Goal: Task Accomplishment & Management: Use online tool/utility

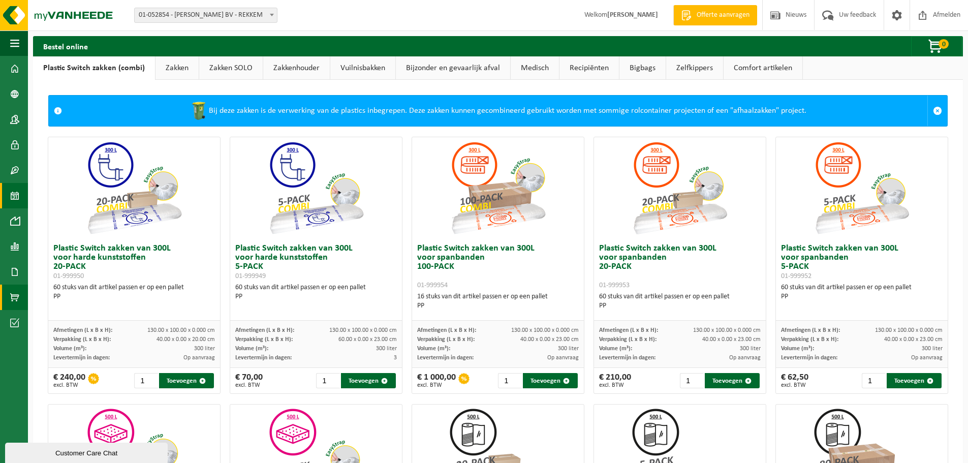
click at [12, 204] on span at bounding box center [14, 195] width 9 height 25
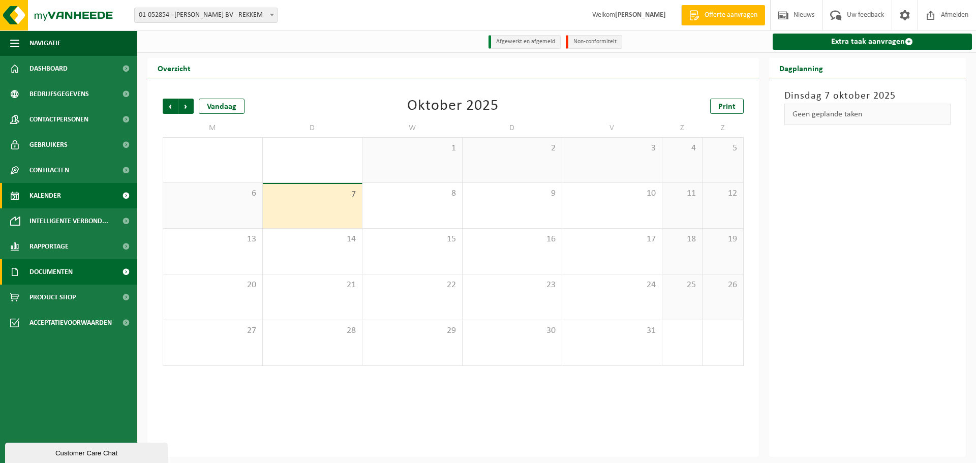
click at [50, 280] on span "Documenten" at bounding box center [50, 271] width 43 height 25
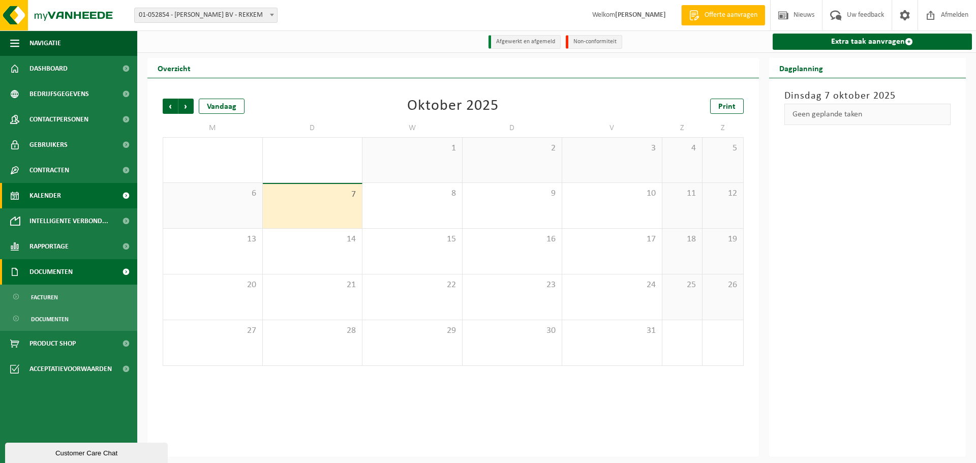
click at [50, 280] on span "Documenten" at bounding box center [50, 271] width 43 height 25
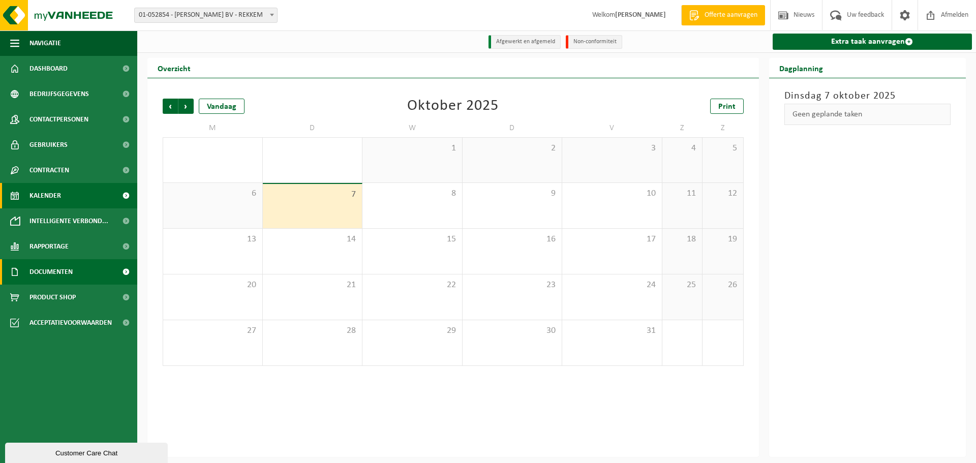
click at [92, 267] on link "Documenten" at bounding box center [68, 271] width 137 height 25
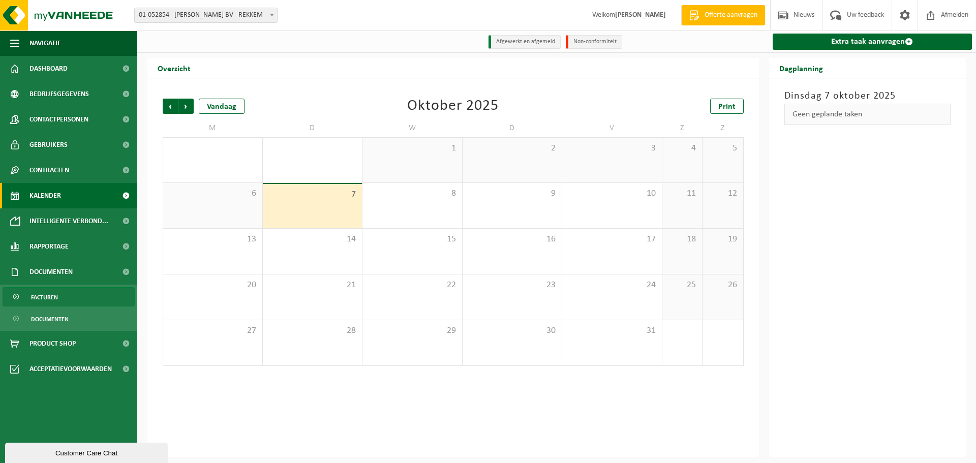
click at [43, 295] on span "Facturen" at bounding box center [44, 297] width 27 height 19
click at [48, 291] on span "Facturen" at bounding box center [44, 297] width 27 height 19
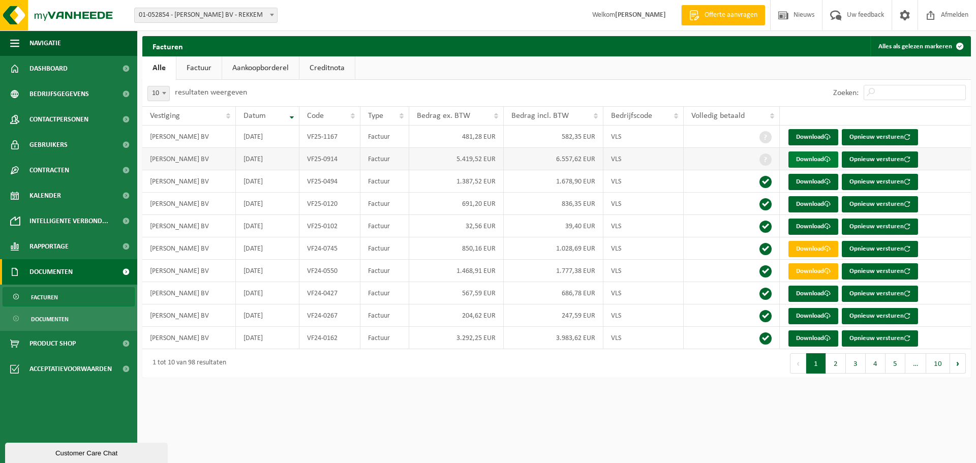
click at [811, 156] on link "Download" at bounding box center [813, 159] width 50 height 16
click at [45, 192] on span "Kalender" at bounding box center [45, 195] width 32 height 25
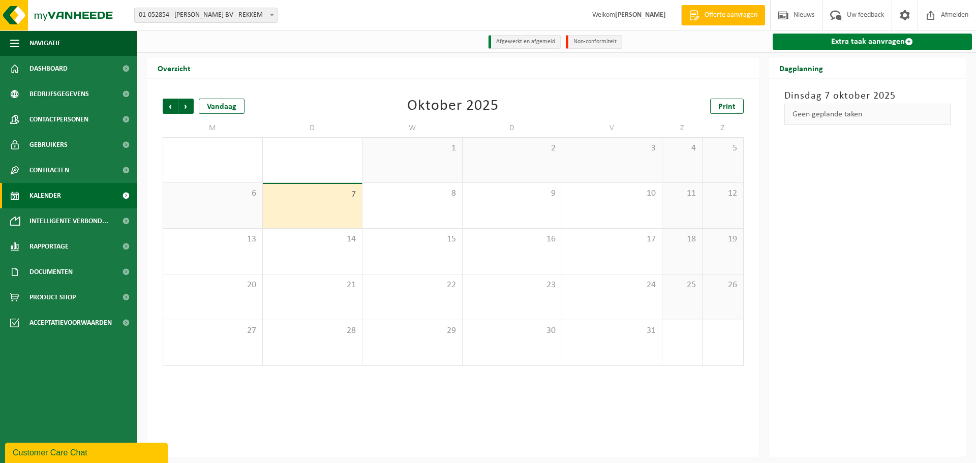
click at [841, 40] on link "Extra taak aanvragen" at bounding box center [873, 42] width 200 height 16
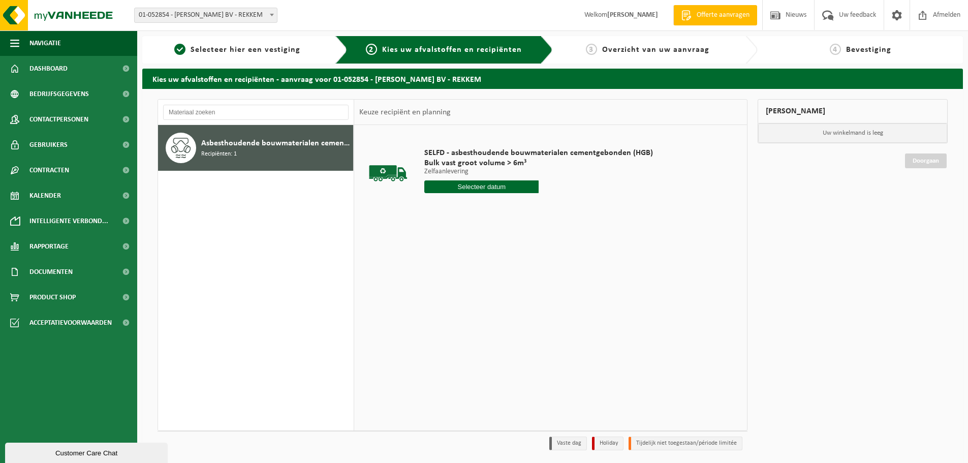
click at [287, 140] on span "Asbesthoudende bouwmaterialen cementgebonden (hechtgebonden)" at bounding box center [275, 143] width 149 height 12
click at [486, 184] on input "text" at bounding box center [481, 186] width 114 height 13
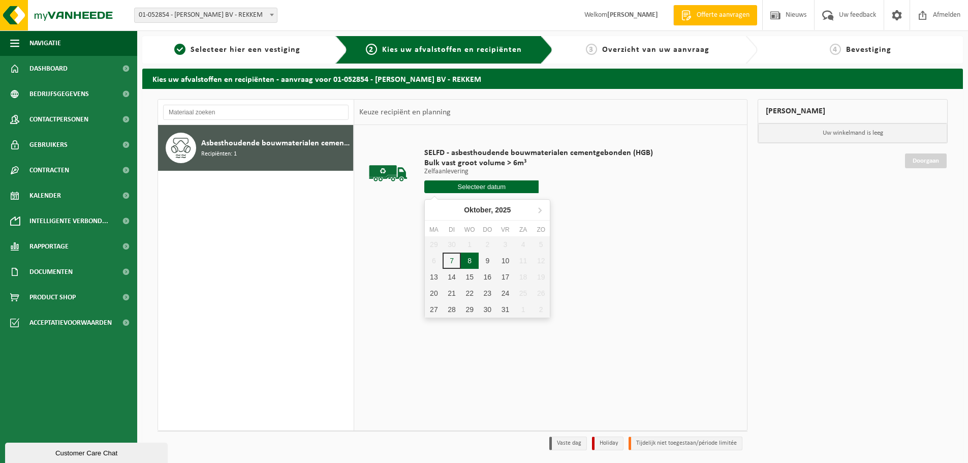
click at [474, 260] on div "8" at bounding box center [470, 261] width 18 height 16
type input "Van 2025-10-08"
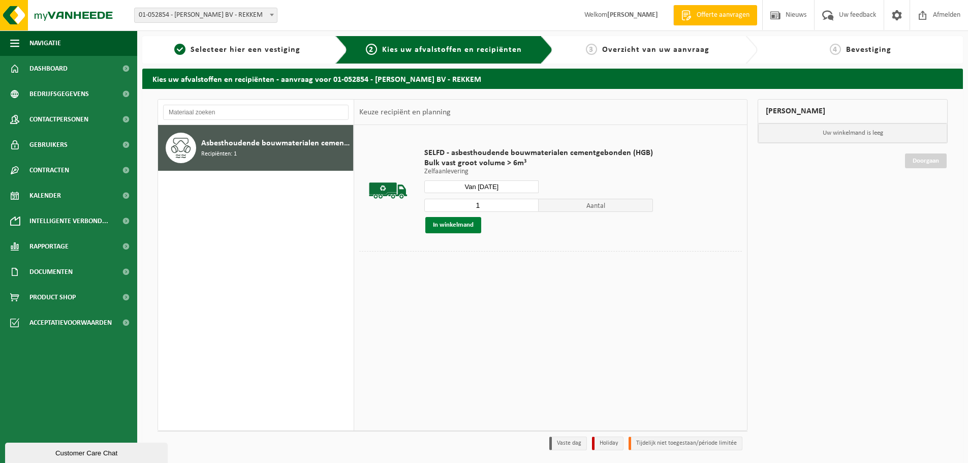
click at [473, 229] on button "In winkelmand" at bounding box center [453, 225] width 56 height 16
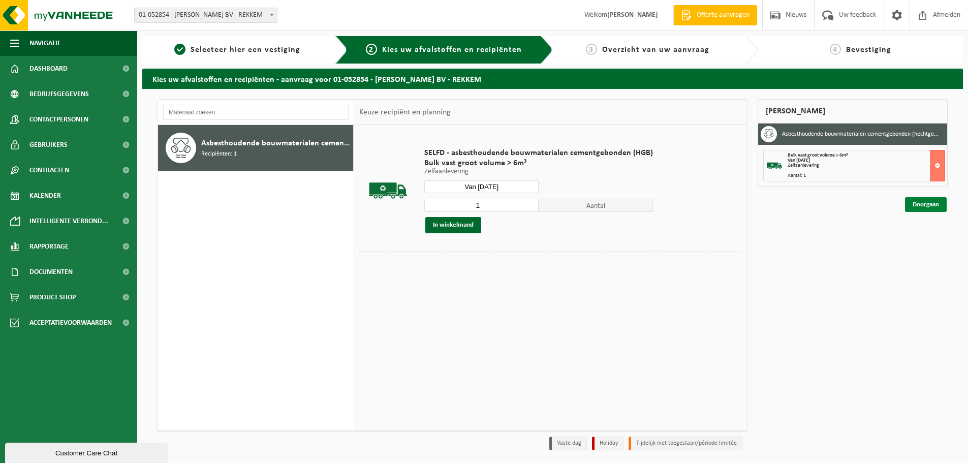
click at [915, 205] on link "Doorgaan" at bounding box center [926, 204] width 42 height 15
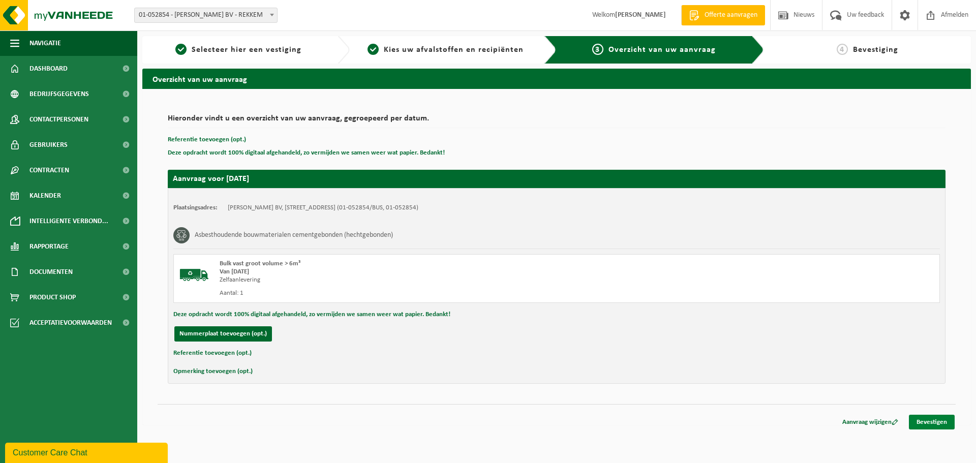
click at [925, 416] on link "Bevestigen" at bounding box center [932, 422] width 46 height 15
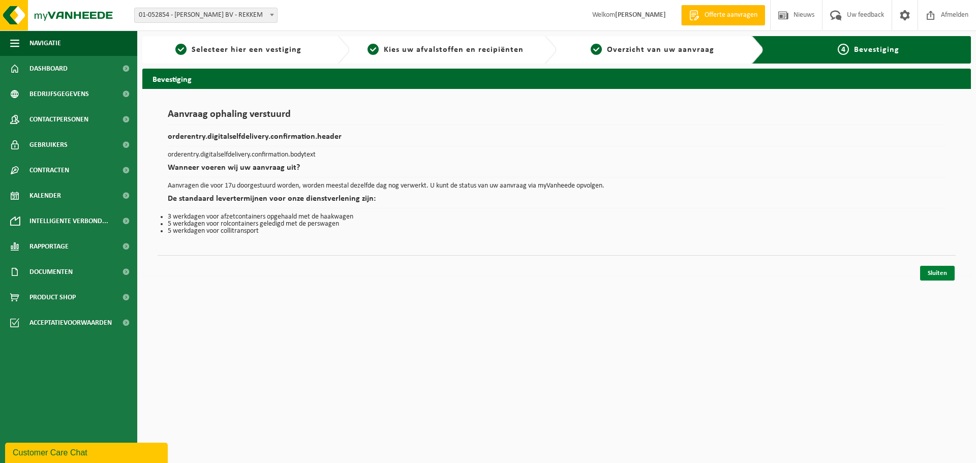
click at [947, 276] on link "Sluiten" at bounding box center [937, 273] width 35 height 15
